Goal: Transaction & Acquisition: Purchase product/service

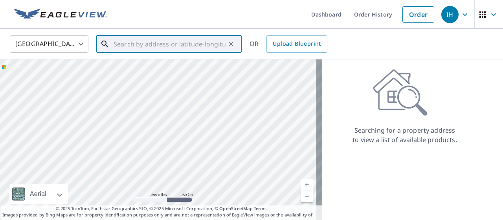
click at [120, 47] on input "text" at bounding box center [170, 44] width 112 height 22
paste input "[STREET_ADDRESS][PERSON_NAME][PERSON_NAME]"
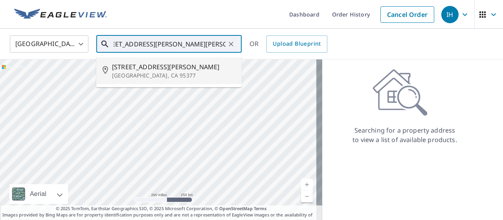
click at [136, 67] on span "[STREET_ADDRESS][PERSON_NAME]" at bounding box center [173, 66] width 123 height 9
type input "[STREET_ADDRESS][PERSON_NAME]"
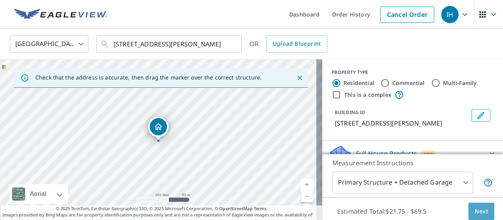
click at [478, 212] on span "Next" at bounding box center [481, 211] width 13 height 10
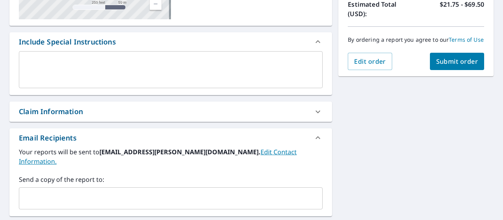
scroll to position [196, 0]
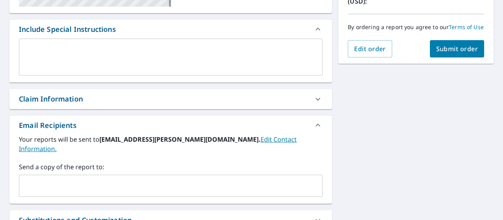
click at [120, 178] on input "text" at bounding box center [164, 185] width 285 height 15
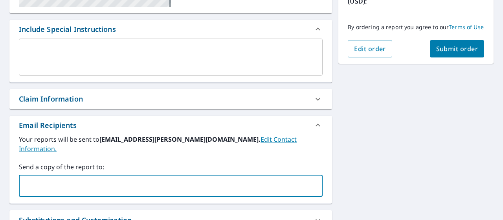
type input "[EMAIL_ADDRESS][PERSON_NAME][DOMAIN_NAME]"
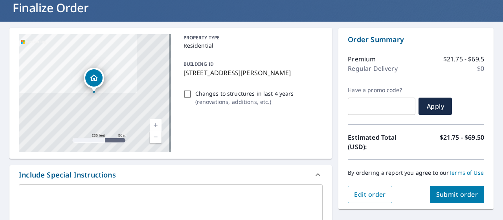
scroll to position [51, 0]
click at [448, 196] on button "Submit order" at bounding box center [457, 193] width 55 height 17
checkbox input "true"
